Goal: Find specific page/section: Find specific page/section

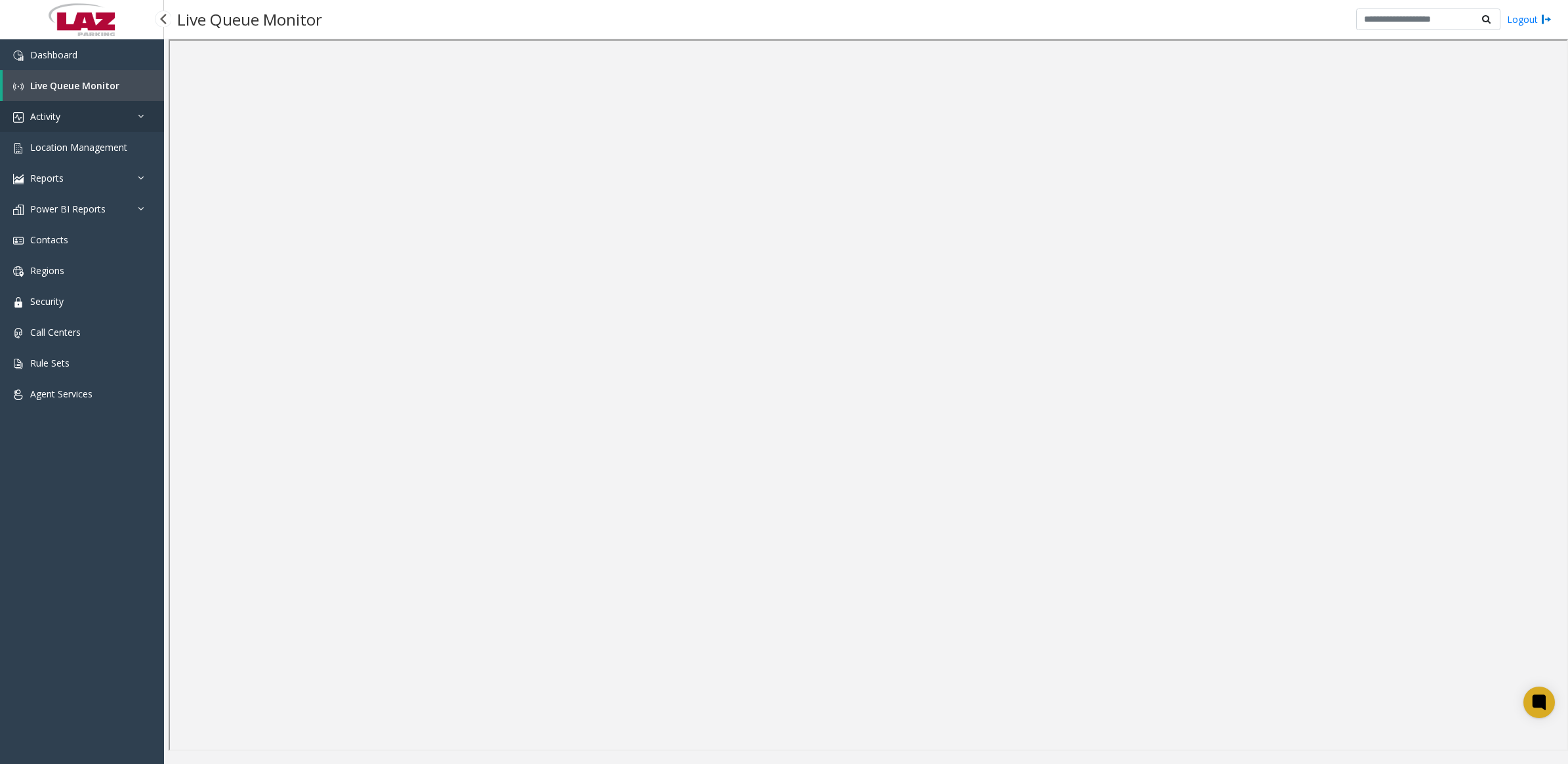
click at [40, 123] on link "Activity" at bounding box center [82, 117] width 164 height 31
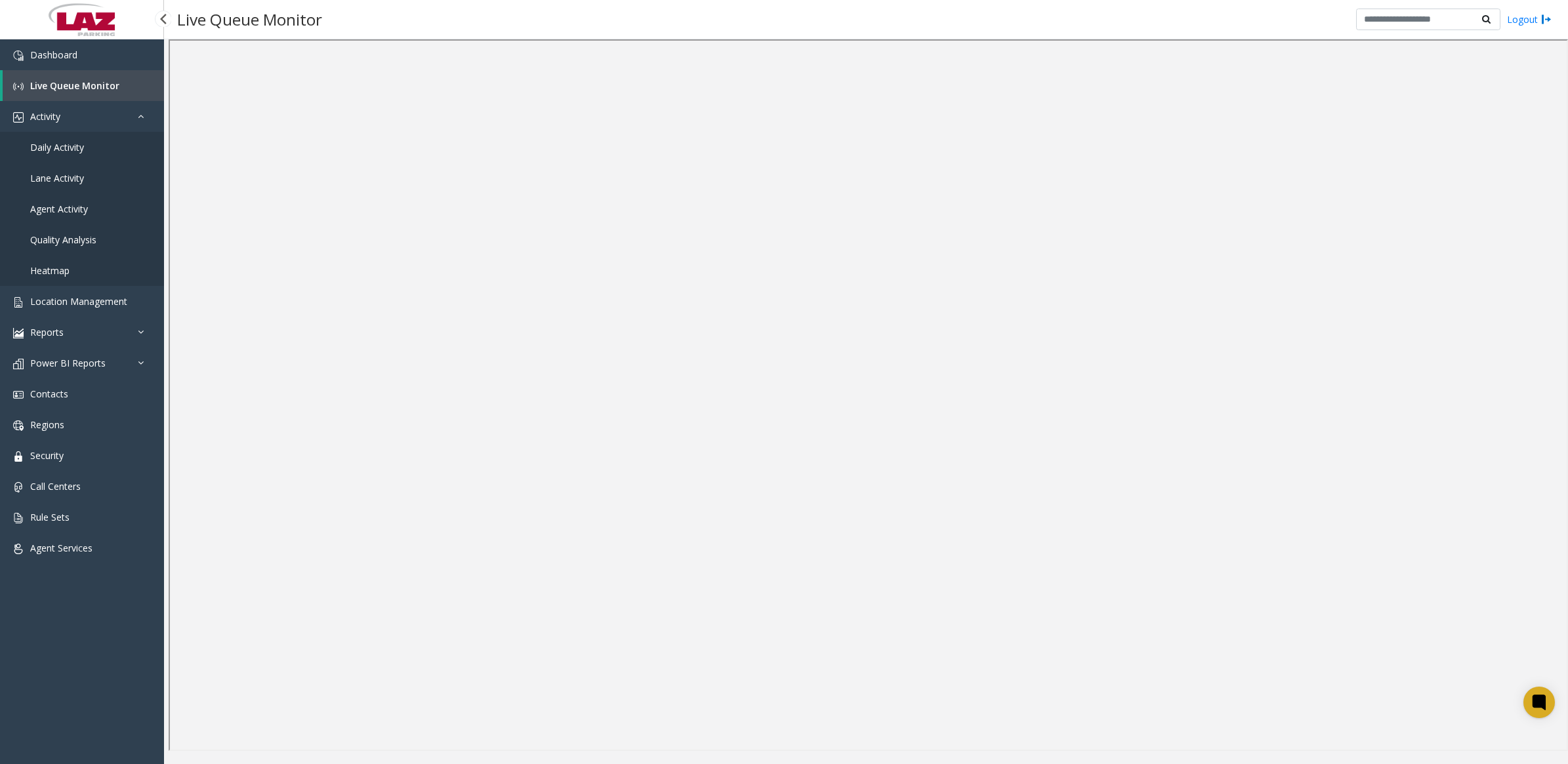
click at [71, 146] on span "Daily Activity" at bounding box center [57, 146] width 54 height 12
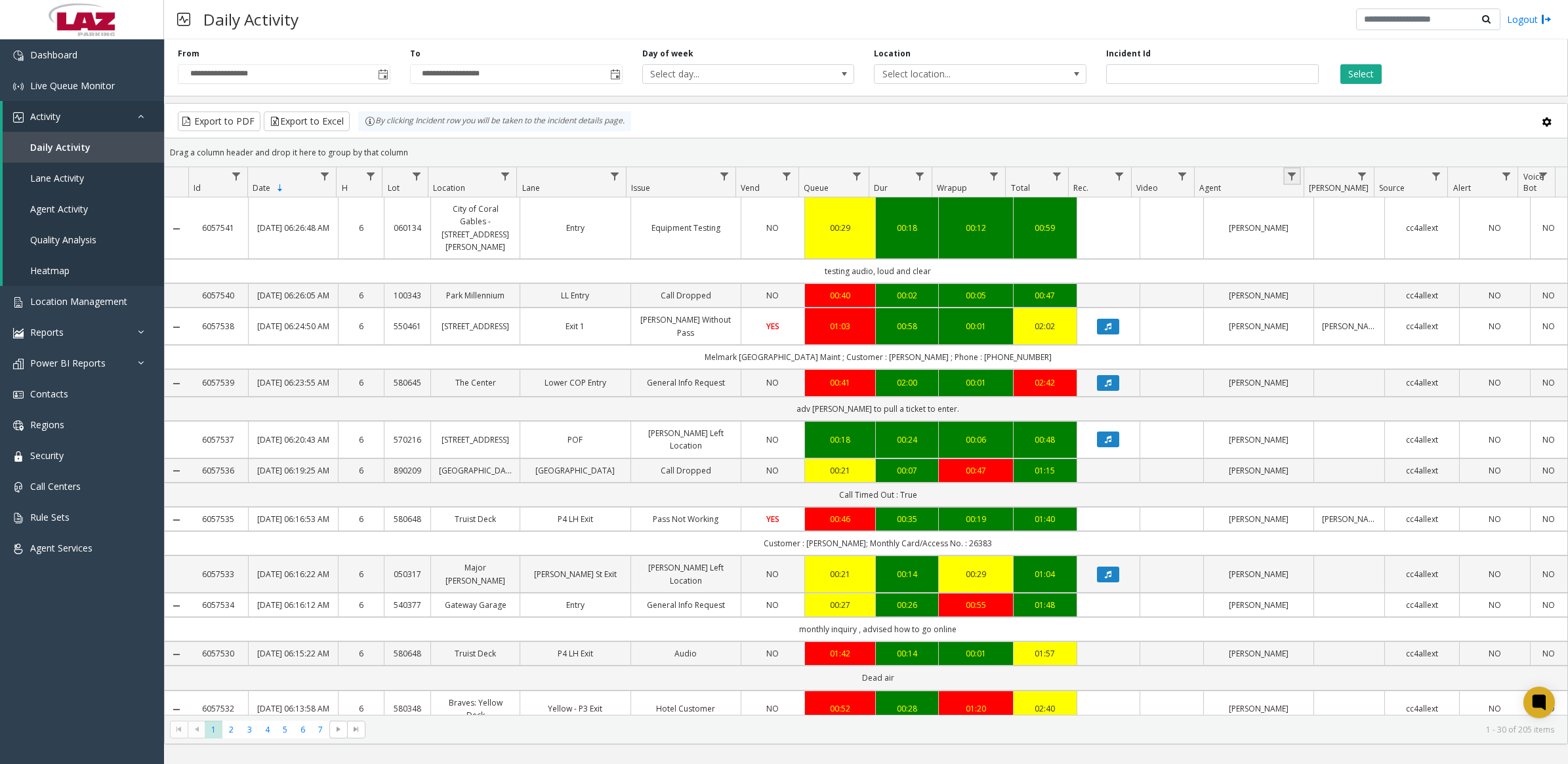
click at [1290, 171] on link "Data table" at bounding box center [1292, 177] width 18 height 18
click at [1320, 234] on input "Agent Filter" at bounding box center [1348, 233] width 111 height 22
type input "*****"
click button "Filter" at bounding box center [1377, 355] width 54 height 29
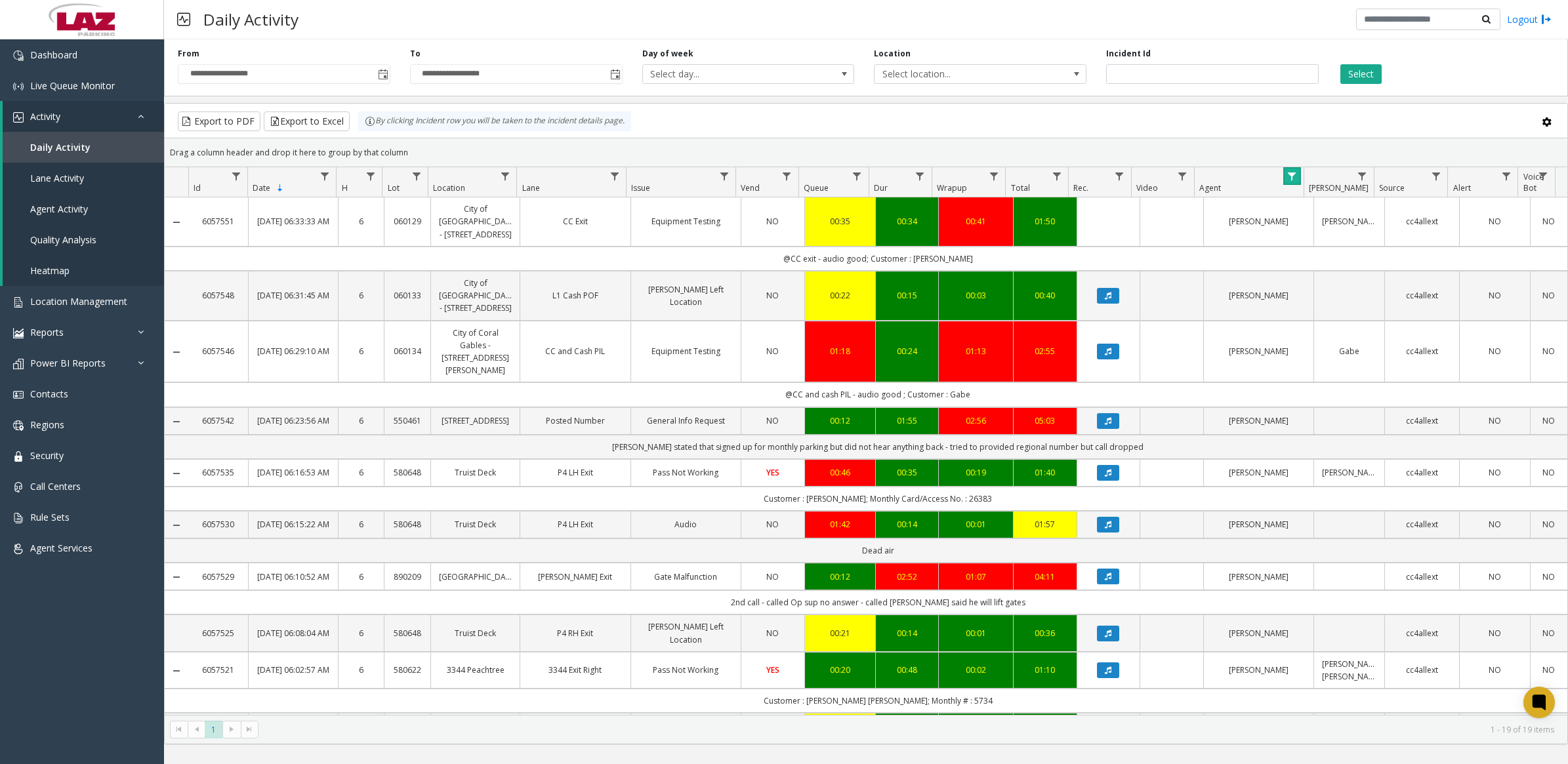
click at [1294, 175] on span "Data table" at bounding box center [1292, 176] width 11 height 11
click at [1329, 357] on button "Clear" at bounding box center [1319, 355] width 54 height 29
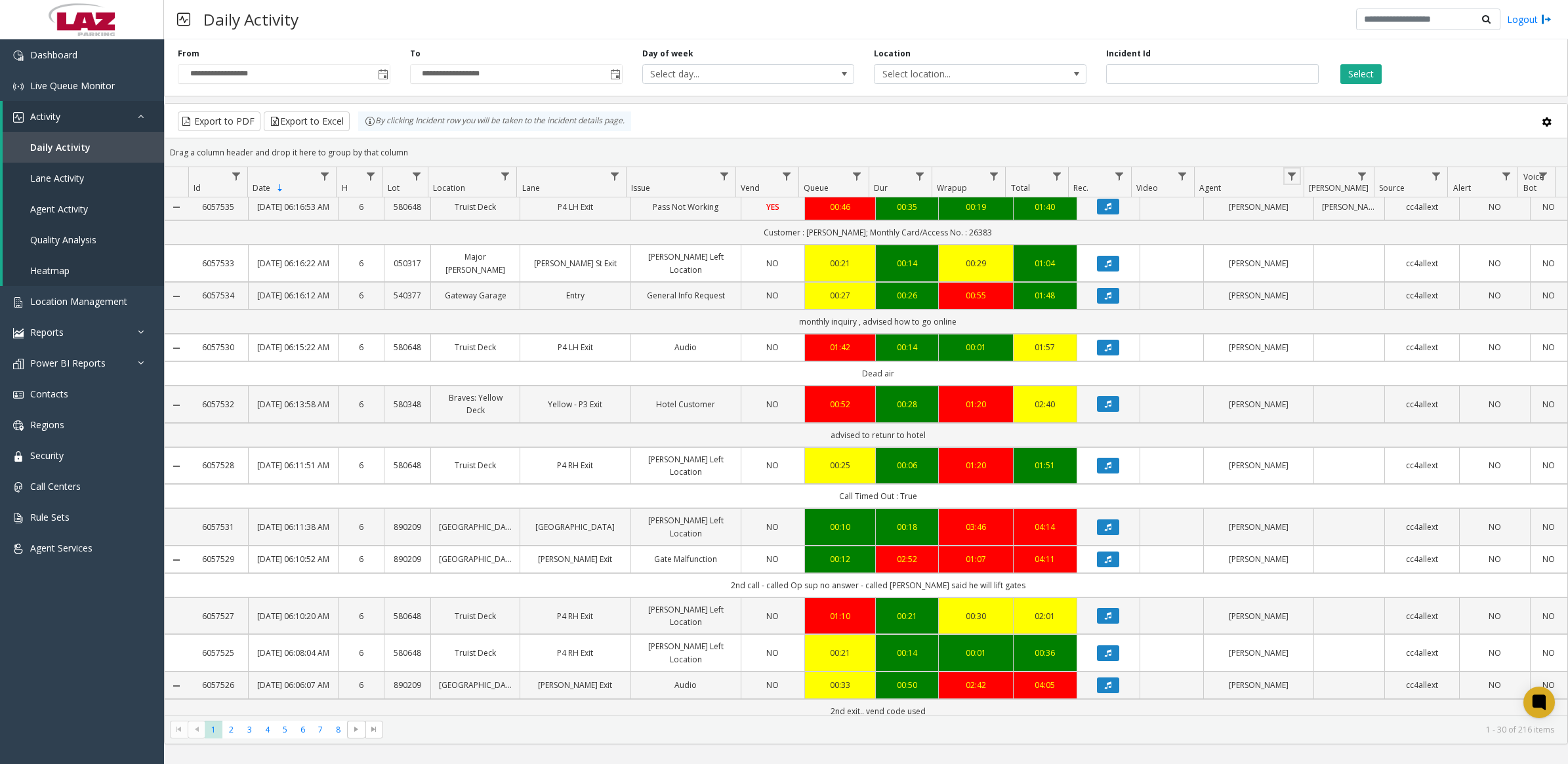
scroll to position [1148, 0]
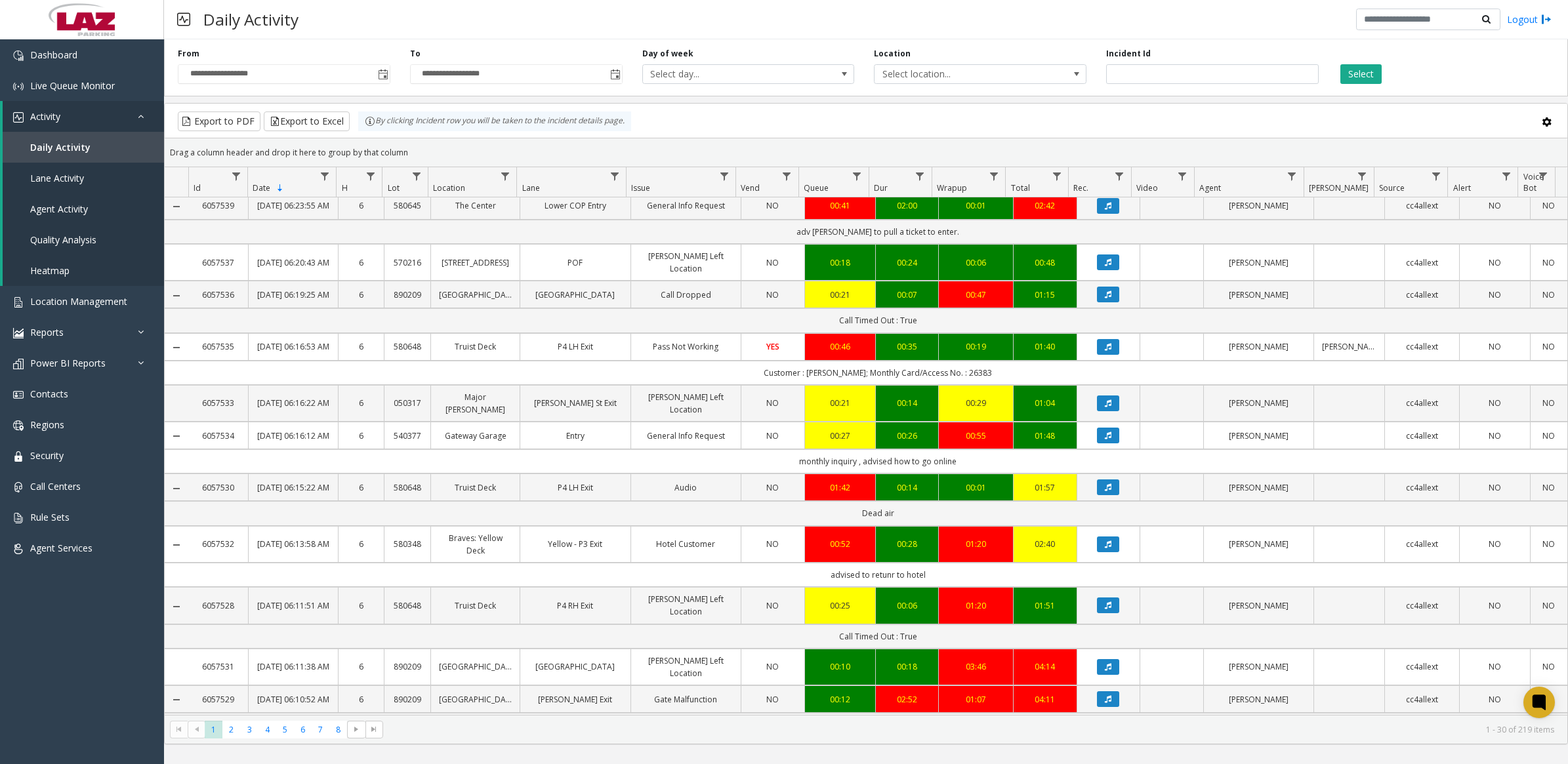
click at [1290, 164] on kendo-grid-group-panel "Drag a column header and drop it here to group by that column" at bounding box center [865, 152] width 1403 height 29
click at [1291, 169] on link "Data table" at bounding box center [1292, 177] width 18 height 18
click at [1308, 220] on kendo-grid-filter-menu-input-wrapper "Contains" at bounding box center [1348, 220] width 111 height 49
click at [1313, 234] on input "Agent Filter" at bounding box center [1348, 233] width 111 height 22
type input "*****"
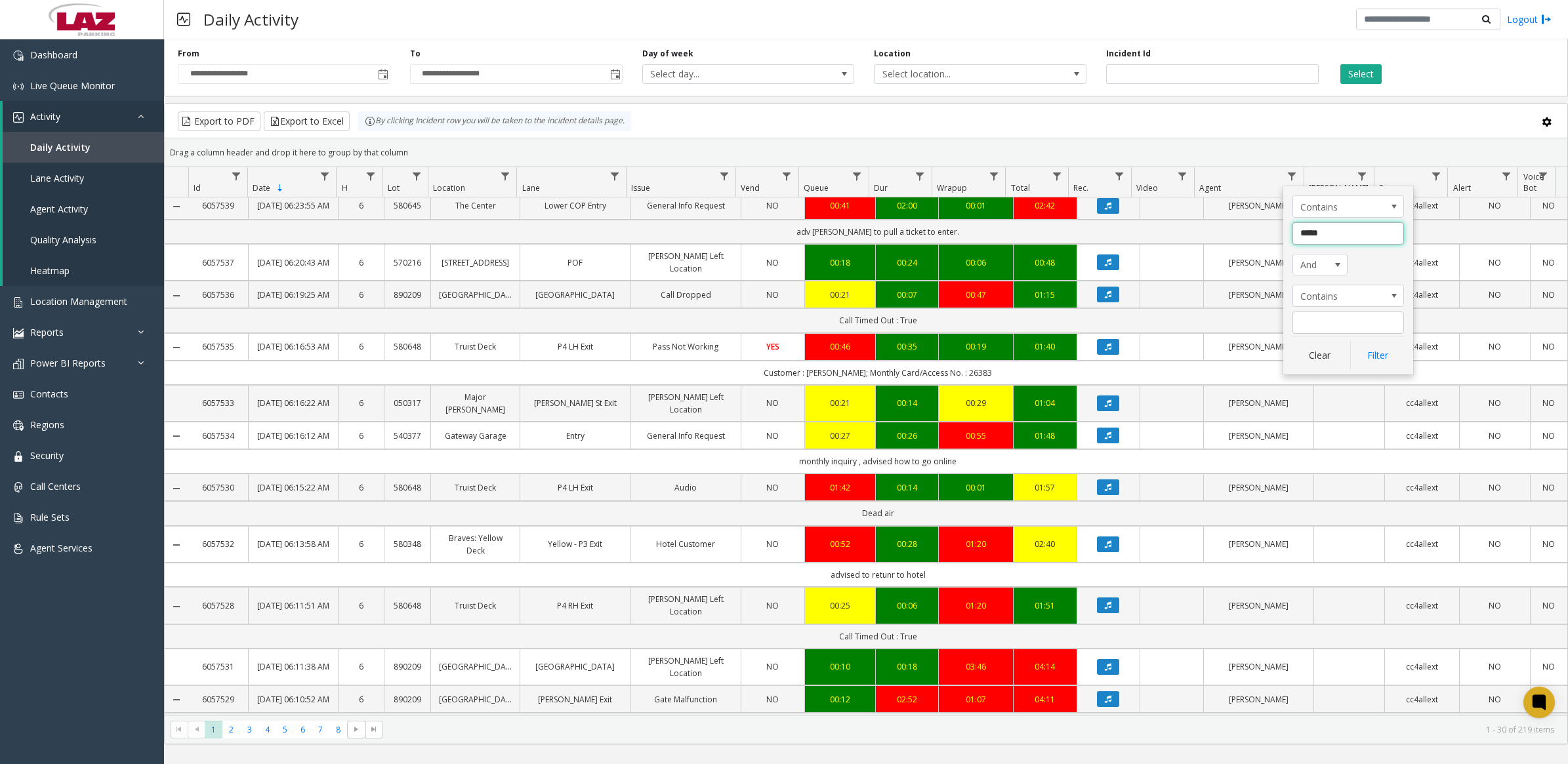
click button "Filter" at bounding box center [1377, 355] width 54 height 29
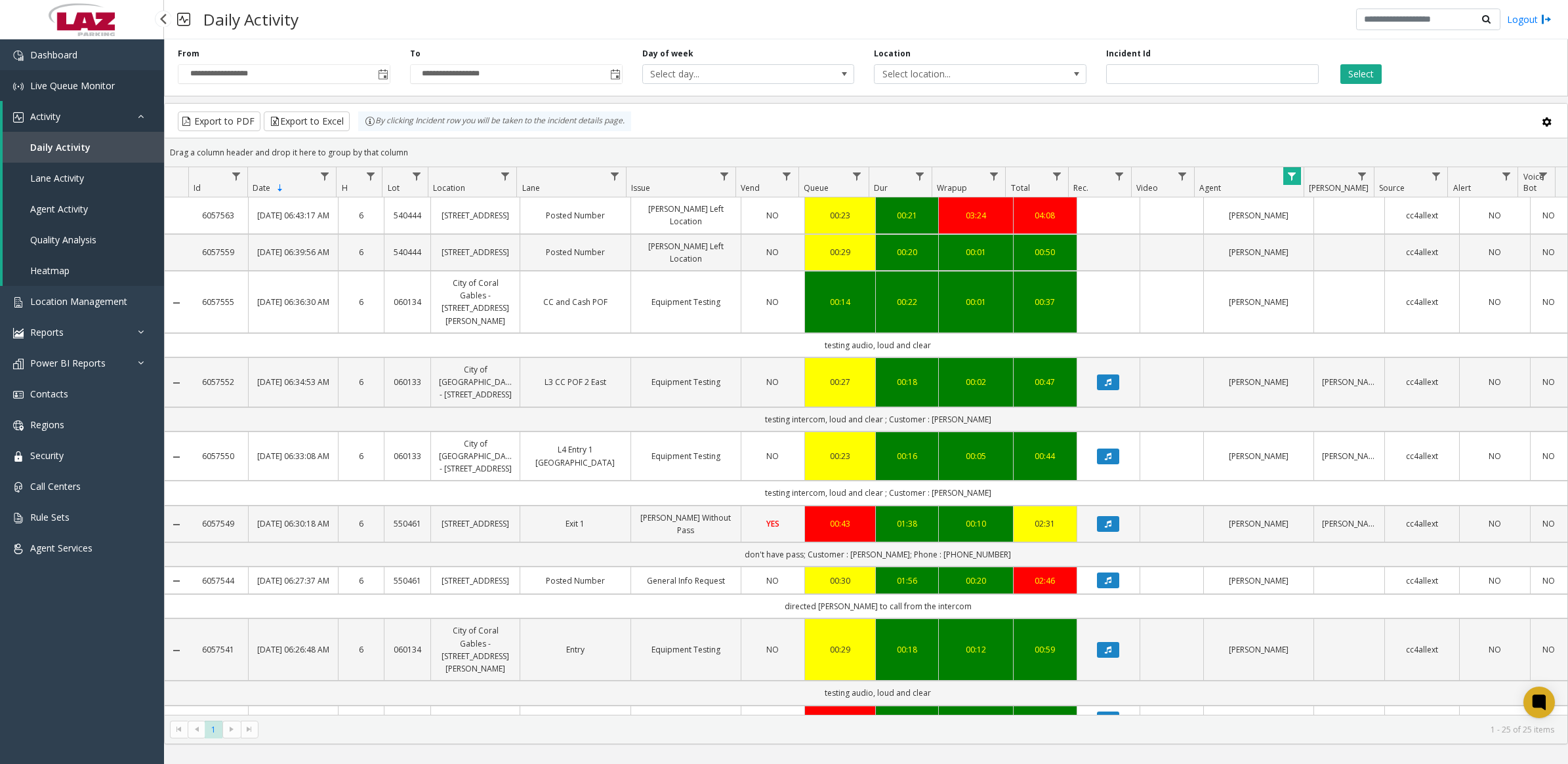
click at [70, 81] on span "Live Queue Monitor" at bounding box center [72, 85] width 84 height 12
